Goal: Information Seeking & Learning: Learn about a topic

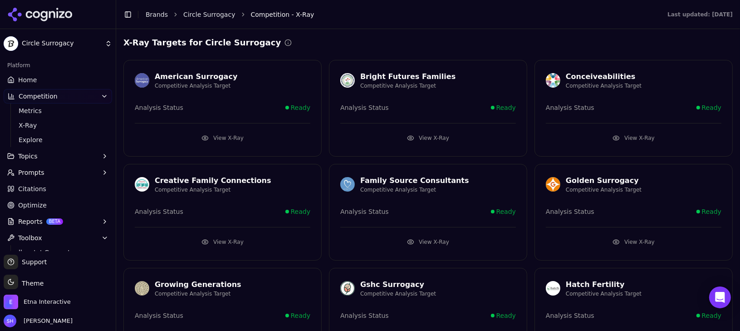
click at [32, 188] on span "Citations" at bounding box center [32, 188] width 28 height 9
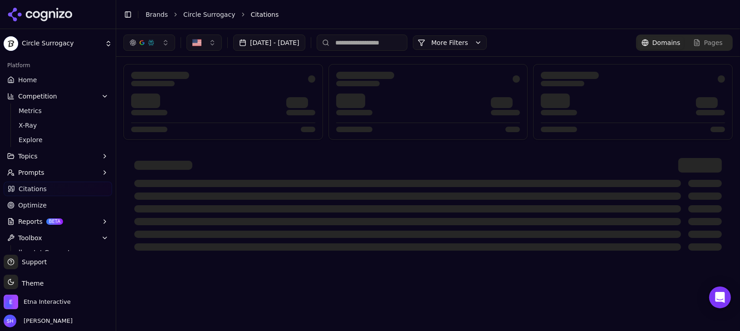
click at [149, 45] on div "button" at bounding box center [150, 42] width 7 height 7
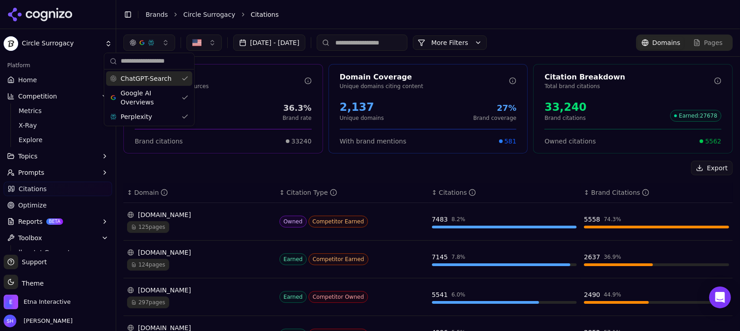
click at [54, 156] on button "Topics" at bounding box center [58, 156] width 108 height 15
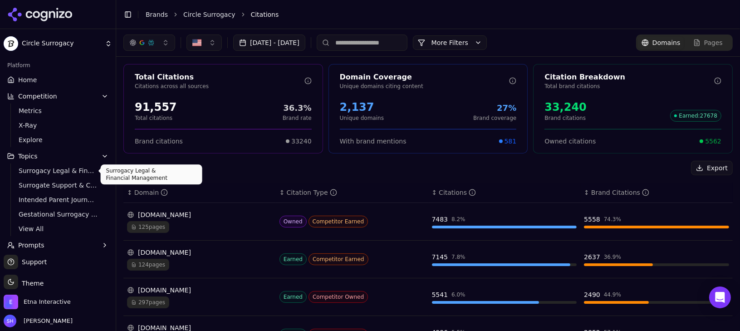
click at [39, 173] on span "Surrogacy Legal & Financial Management" at bounding box center [58, 170] width 79 height 9
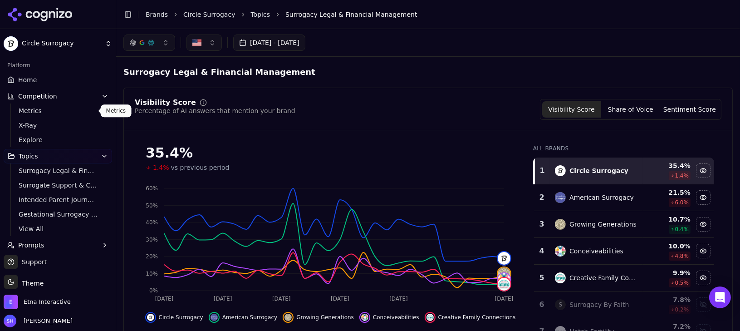
click at [54, 112] on span "Metrics" at bounding box center [58, 110] width 79 height 9
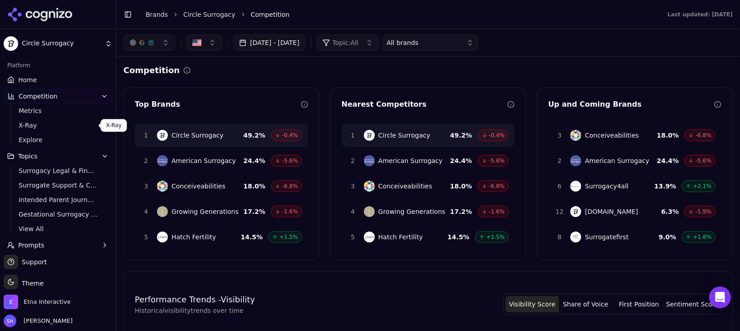
click at [54, 127] on span "X-Ray" at bounding box center [58, 125] width 79 height 9
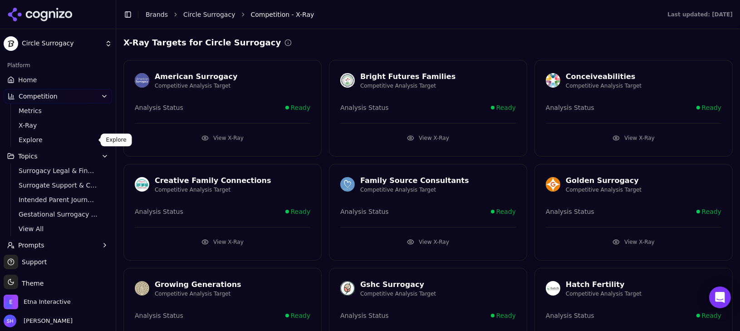
click at [54, 143] on span "Explore" at bounding box center [58, 139] width 79 height 9
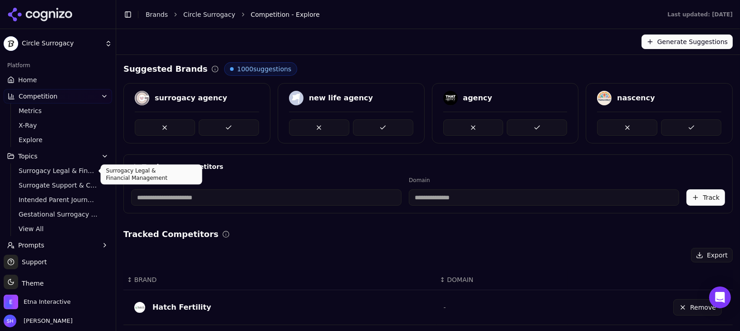
click at [61, 172] on span "Surrogacy Legal & Financial Management" at bounding box center [58, 170] width 79 height 9
